Goal: Task Accomplishment & Management: Manage account settings

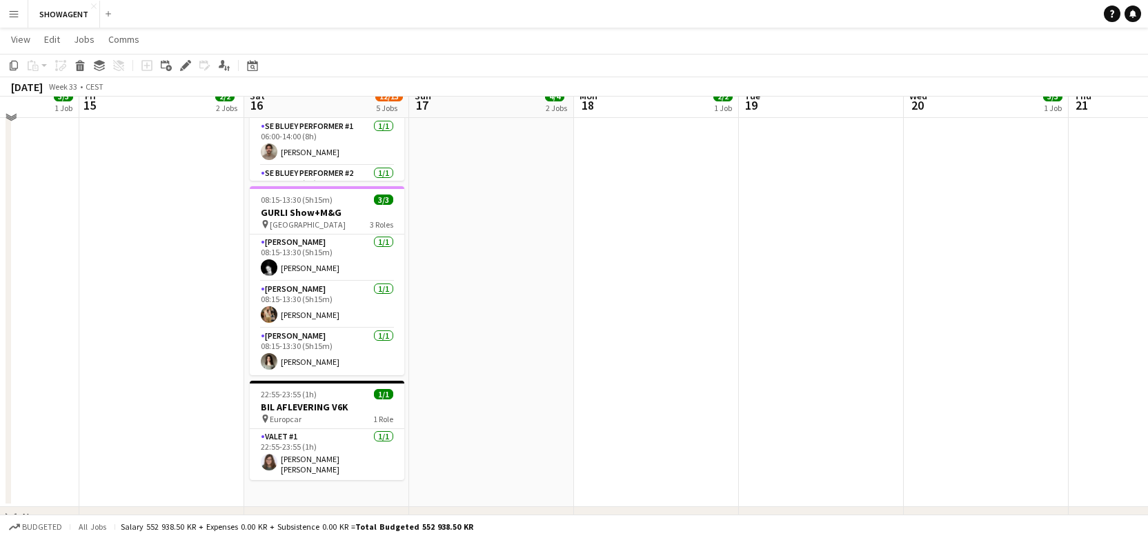
scroll to position [533, 0]
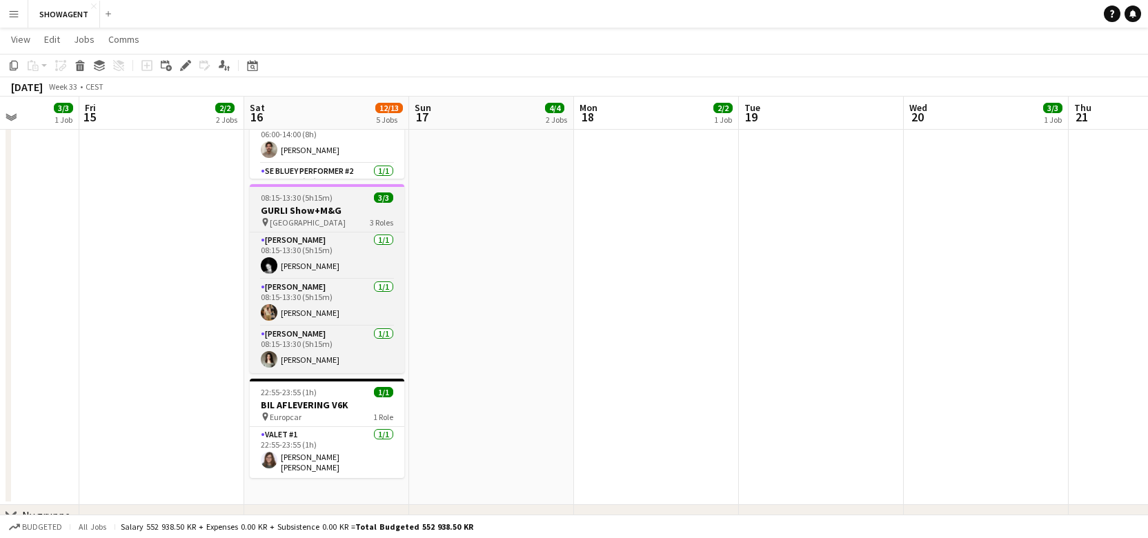
click at [298, 195] on span "08:15-13:30 (5h15m)" at bounding box center [297, 197] width 72 height 10
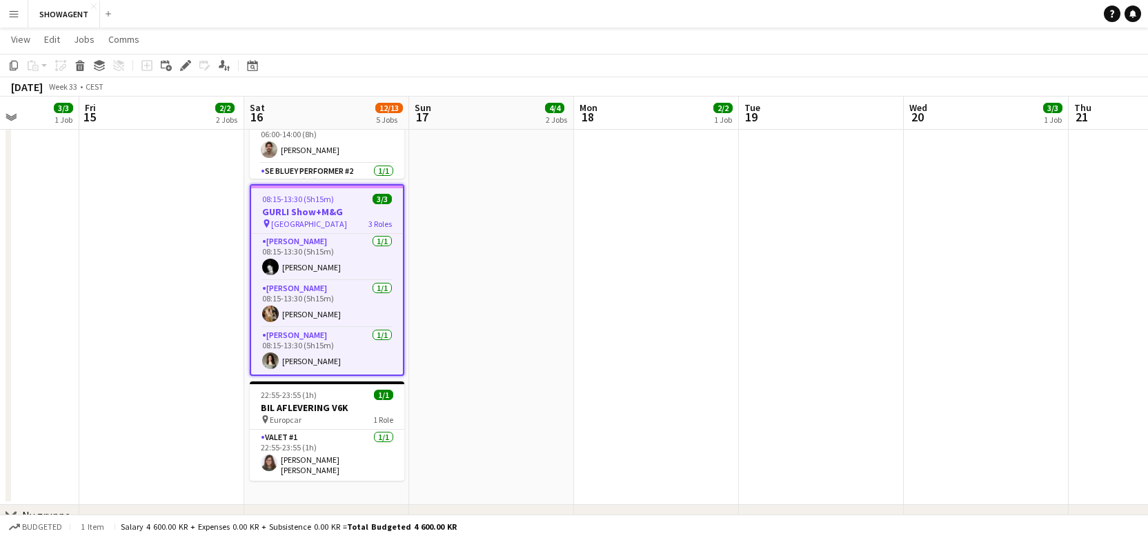
drag, startPoint x: 285, startPoint y: 195, endPoint x: 319, endPoint y: 191, distance: 34.7
click at [285, 195] on span "08:15-13:30 (5h15m)" at bounding box center [298, 199] width 72 height 10
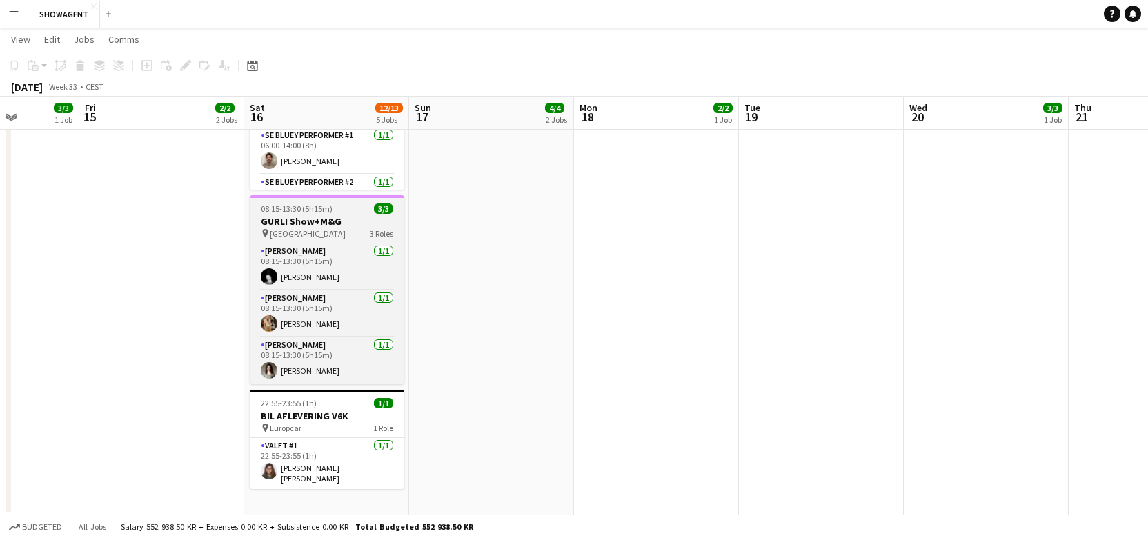
scroll to position [524, 0]
click at [332, 218] on h3 "GURLI Show+M&G" at bounding box center [327, 220] width 155 height 12
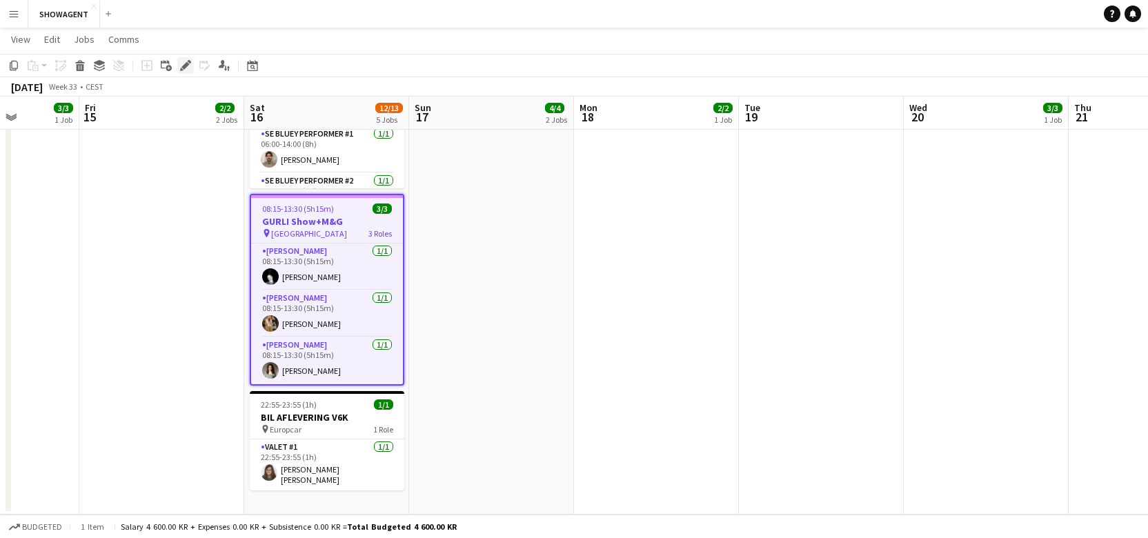
click at [180, 61] on icon "Edit" at bounding box center [185, 65] width 11 height 11
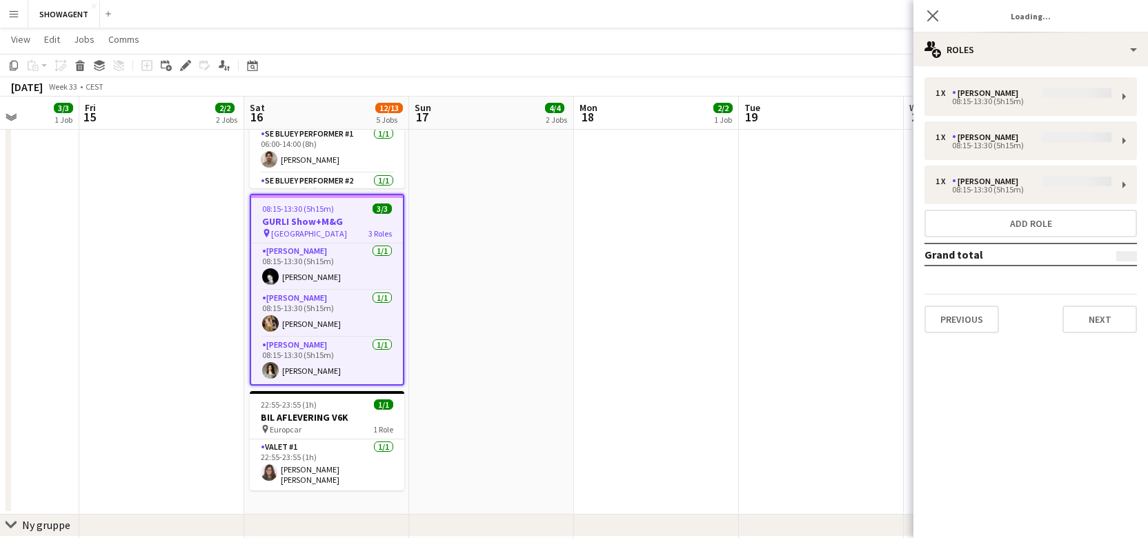
type input "**********"
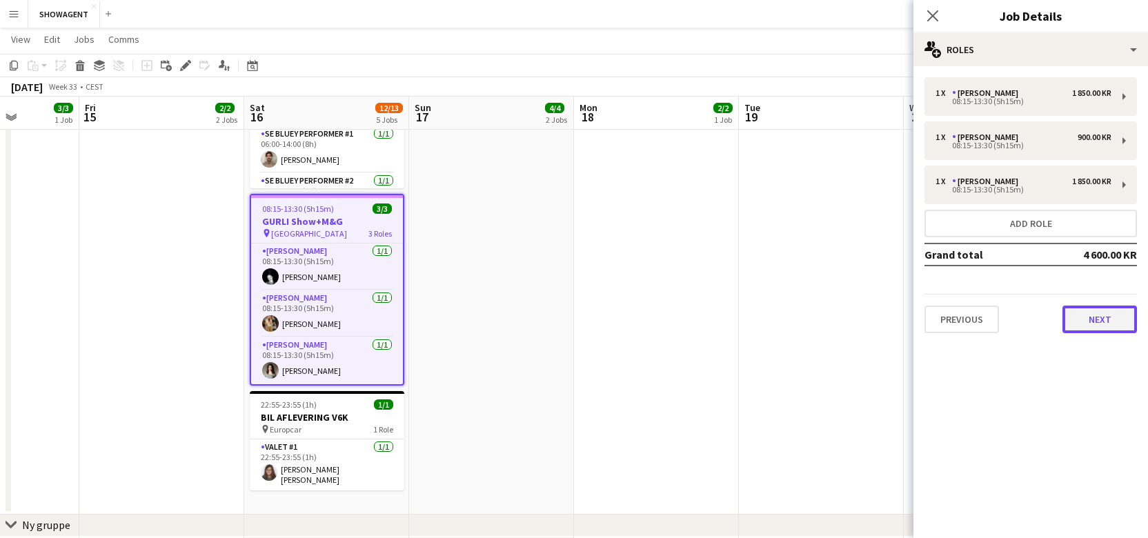
click at [1100, 318] on button "Next" at bounding box center [1099, 320] width 74 height 28
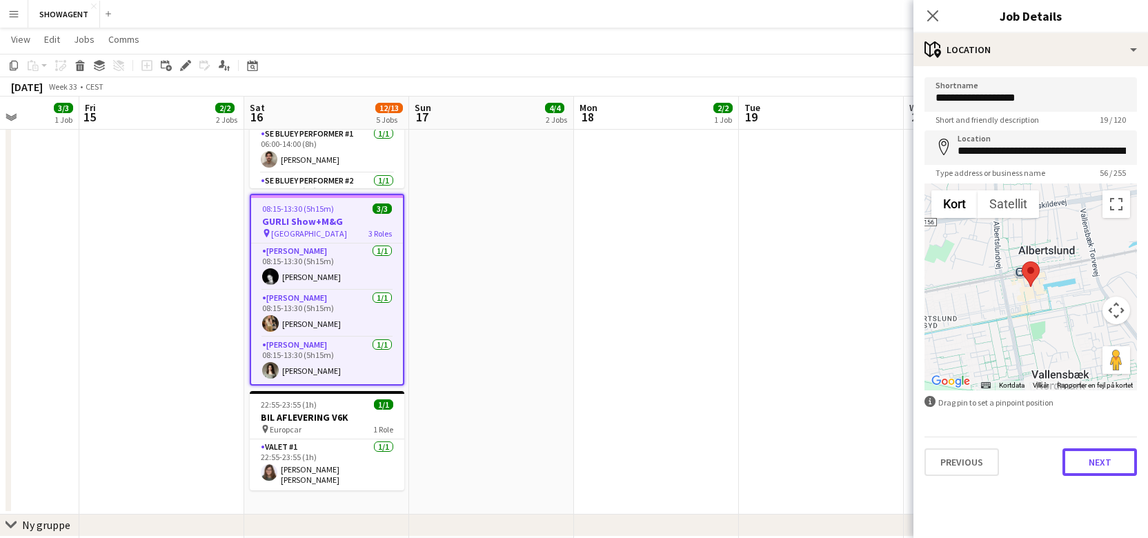
click at [1105, 458] on button "Next" at bounding box center [1099, 462] width 74 height 28
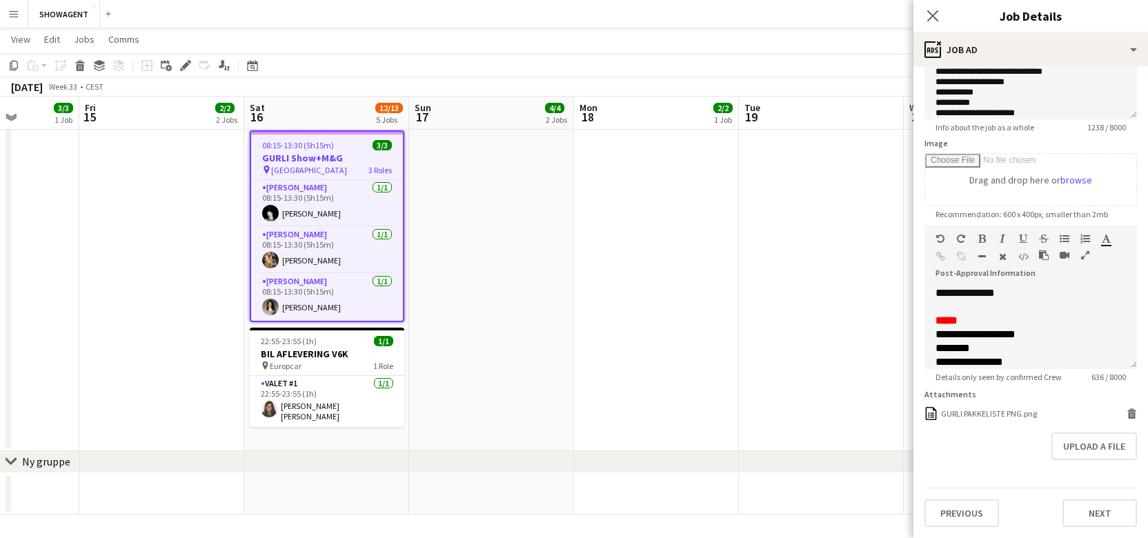
scroll to position [0, 0]
